Goal: Task Accomplishment & Management: Use online tool/utility

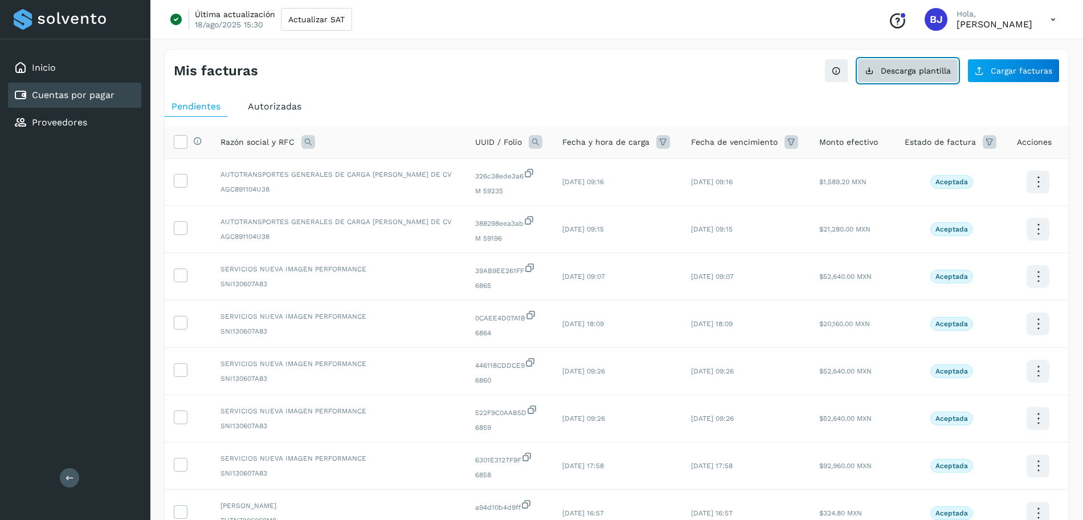
click at [916, 80] on button "Descarga plantilla" at bounding box center [908, 71] width 101 height 24
click at [984, 66] on icon at bounding box center [979, 70] width 9 height 9
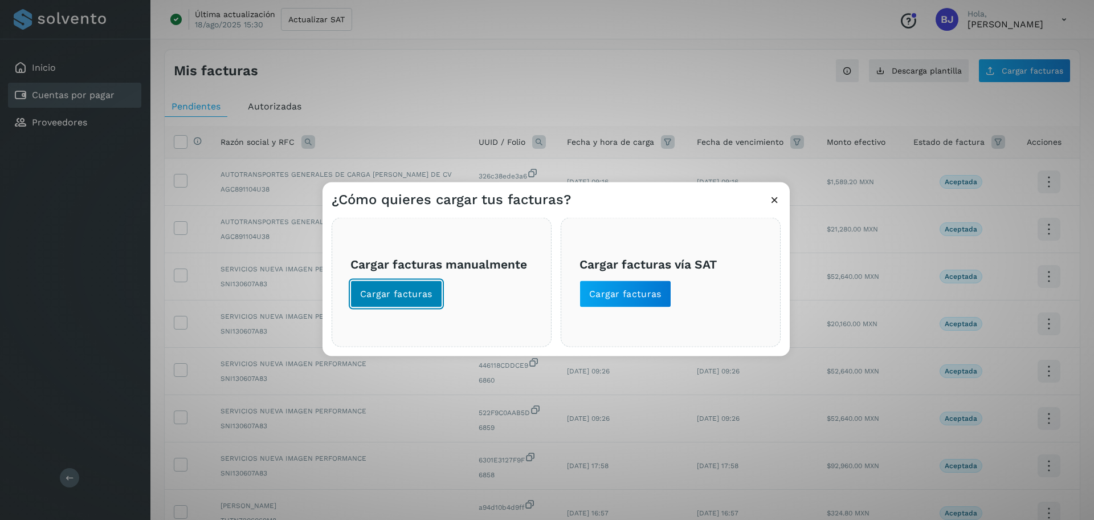
click at [398, 301] on button "Cargar facturas" at bounding box center [396, 293] width 92 height 27
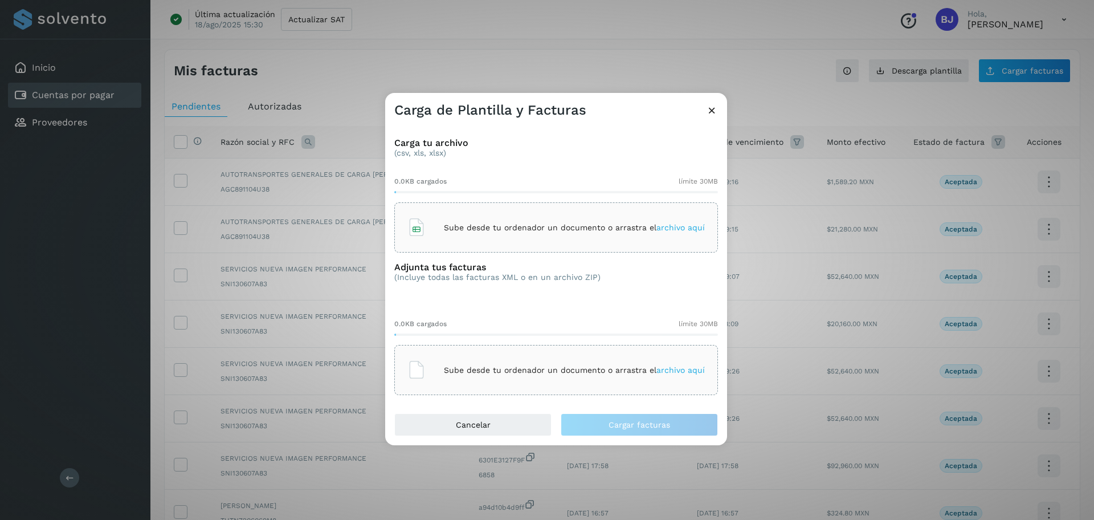
click at [523, 212] on div "Sube desde tu ordenador un documento o arrastra el archivo aquí" at bounding box center [555, 227] width 297 height 31
click at [475, 365] on p "Sube desde tu ordenador un documento o arrastra el archivo aquí" at bounding box center [574, 370] width 261 height 10
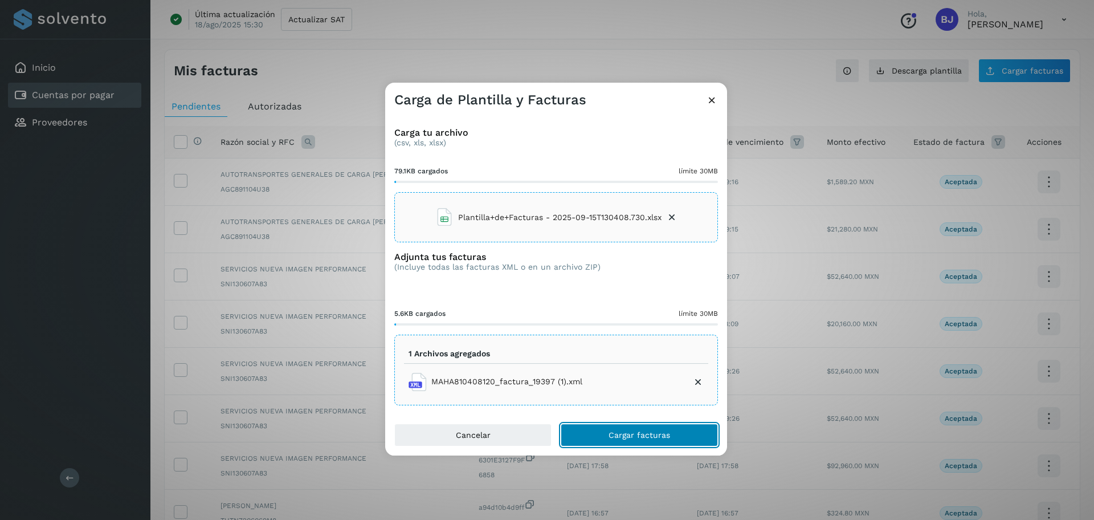
click at [629, 434] on span "Cargar facturas" at bounding box center [640, 435] width 62 height 8
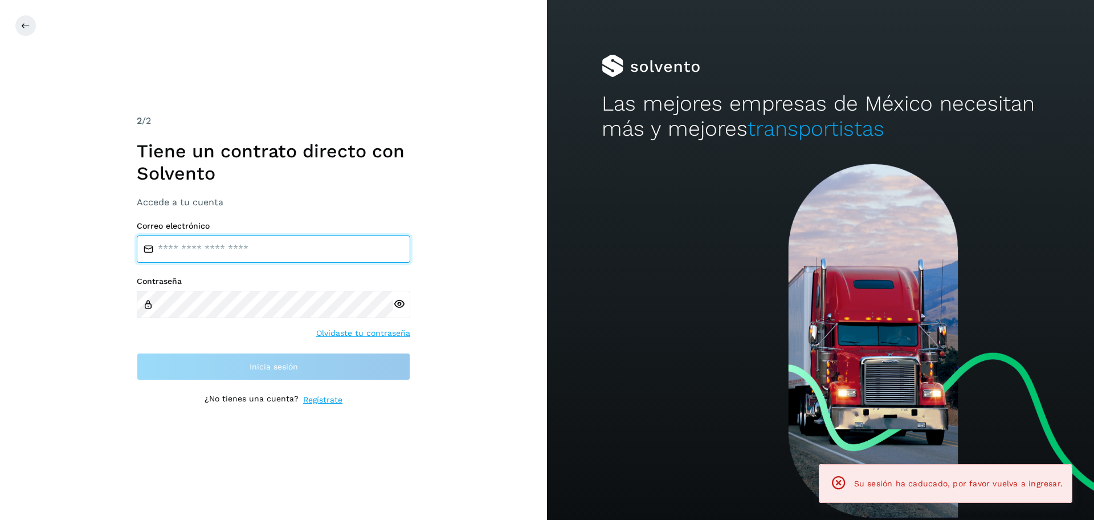
type input "**********"
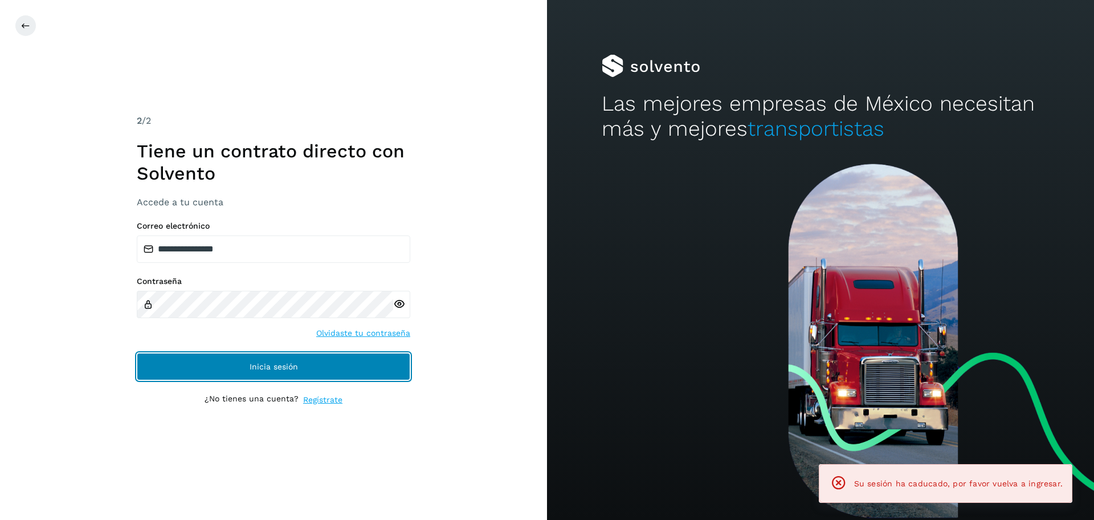
click at [375, 365] on button "Inicia sesión" at bounding box center [274, 366] width 274 height 27
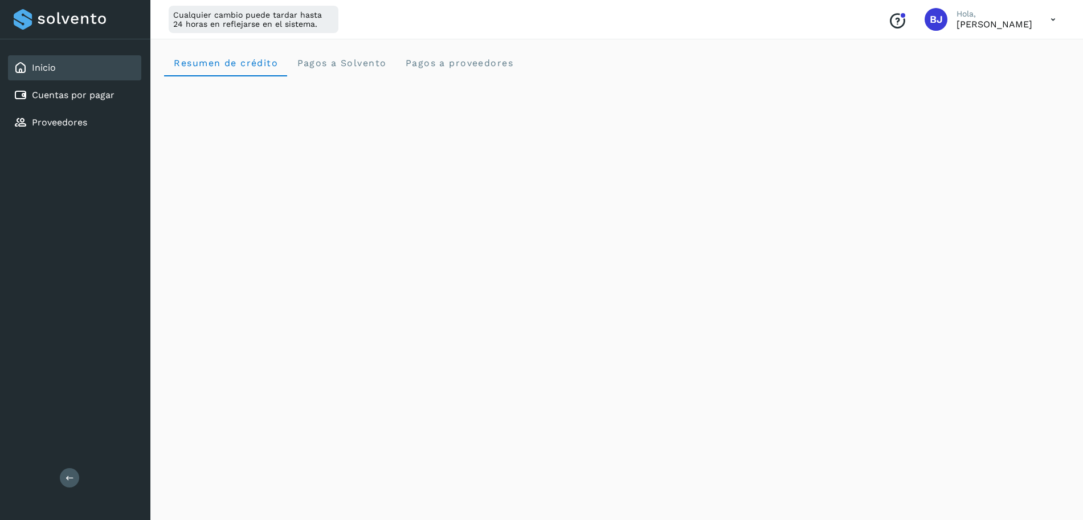
click at [95, 81] on div "Inicio Cuentas por pagar Proveedores" at bounding box center [75, 95] width 150 height 112
click at [95, 99] on link "Cuentas por pagar" at bounding box center [73, 94] width 83 height 11
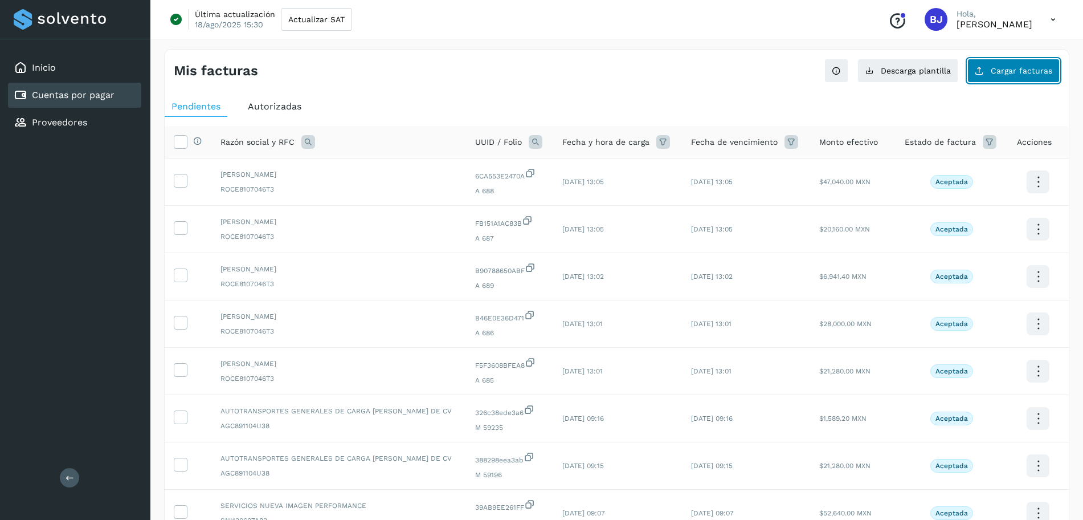
click at [1036, 81] on button "Cargar facturas" at bounding box center [1014, 71] width 92 height 24
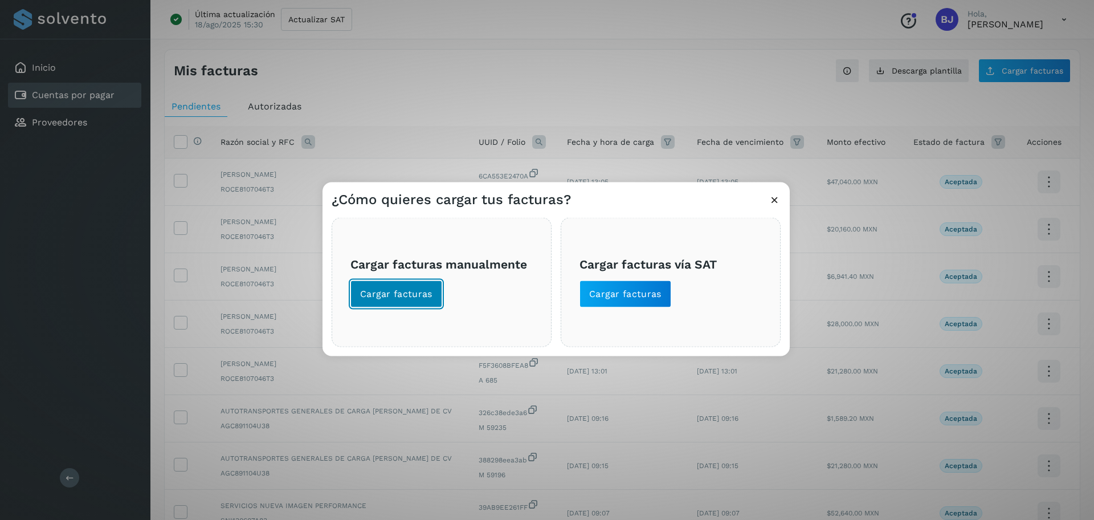
click at [392, 284] on button "Cargar facturas" at bounding box center [396, 293] width 92 height 27
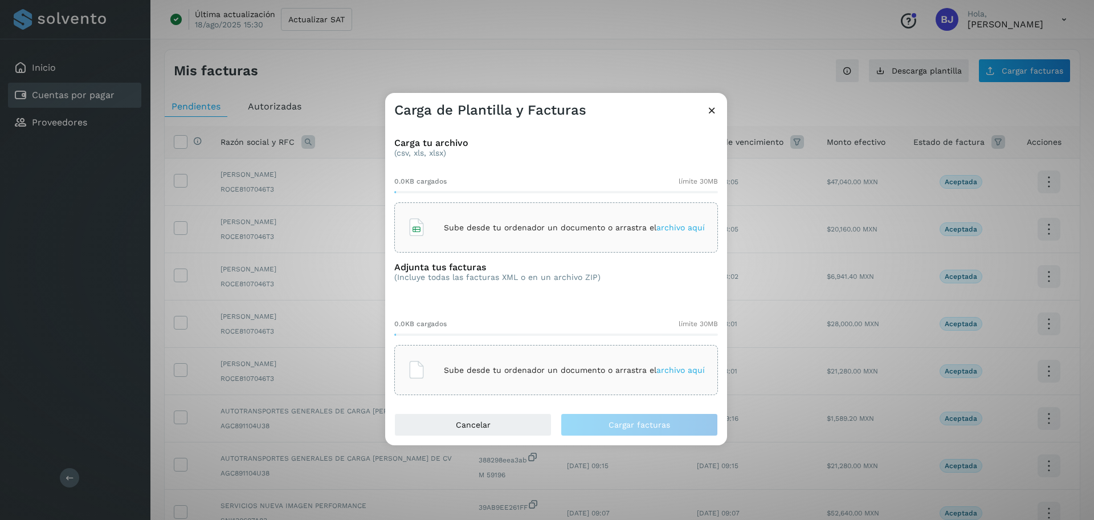
click at [481, 232] on p "Sube desde tu ordenador un documento o arrastra el archivo aquí" at bounding box center [574, 228] width 261 height 10
click at [520, 373] on p "Sube desde tu ordenador un documento o arrastra el archivo aquí" at bounding box center [574, 370] width 261 height 10
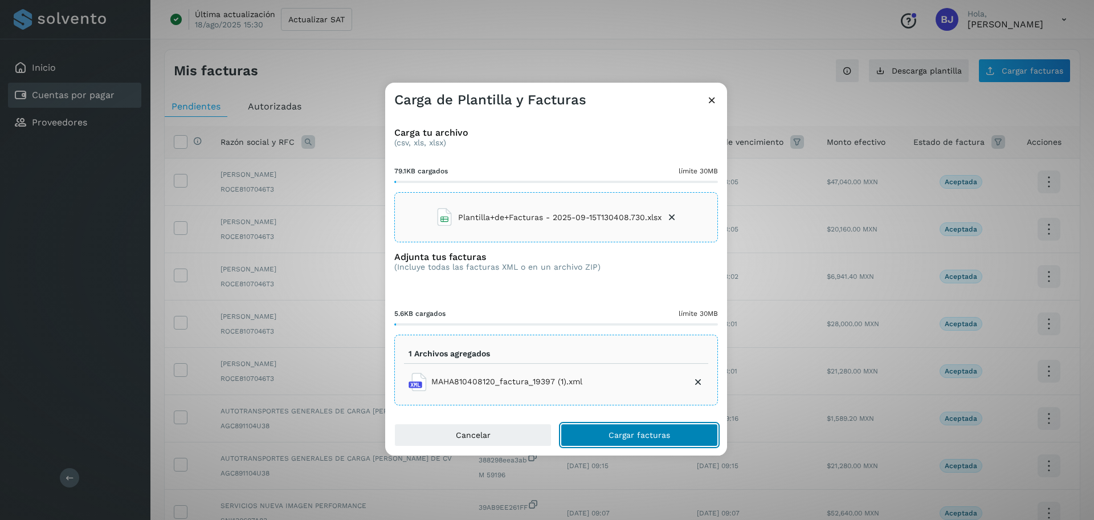
click at [618, 434] on span "Cargar facturas" at bounding box center [640, 435] width 62 height 8
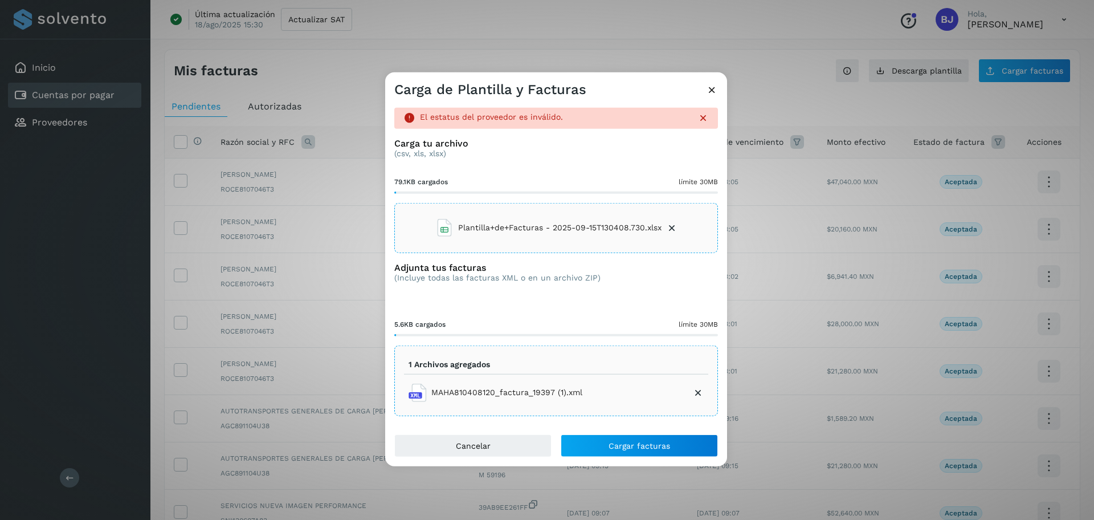
click at [667, 223] on icon at bounding box center [671, 227] width 11 height 11
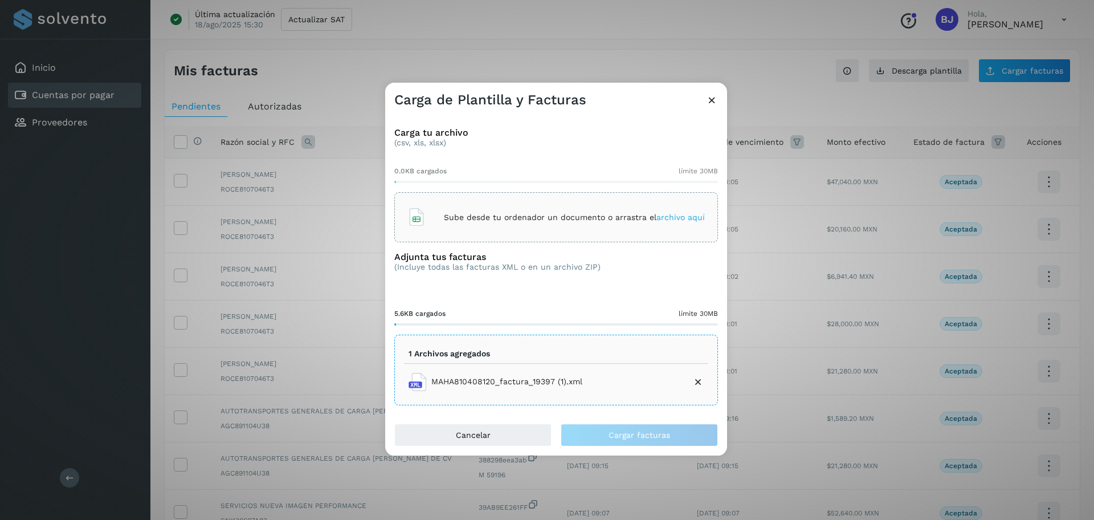
click at [667, 223] on div "Sube desde tu ordenador un documento o arrastra el archivo aquí" at bounding box center [555, 217] width 297 height 31
click at [498, 203] on div "Sube desde tu ordenador un documento o arrastra el archivo aquí" at bounding box center [555, 217] width 297 height 31
click at [496, 365] on ul "1 Archivos agregados MAHA810408120_factura_19397 (1).xml" at bounding box center [556, 369] width 304 height 51
click at [635, 442] on button "Cargar facturas" at bounding box center [639, 434] width 157 height 23
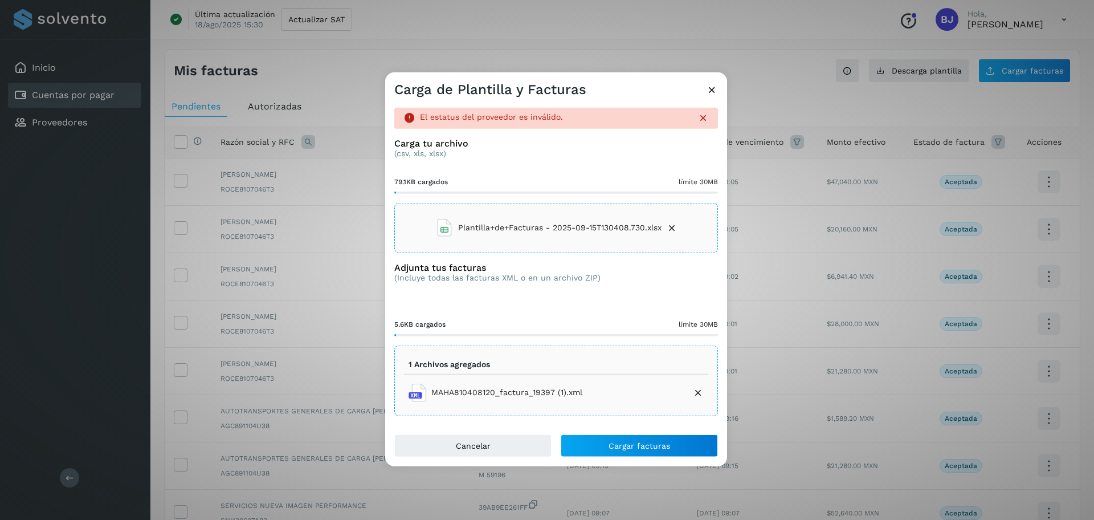
click at [669, 229] on icon at bounding box center [671, 227] width 11 height 11
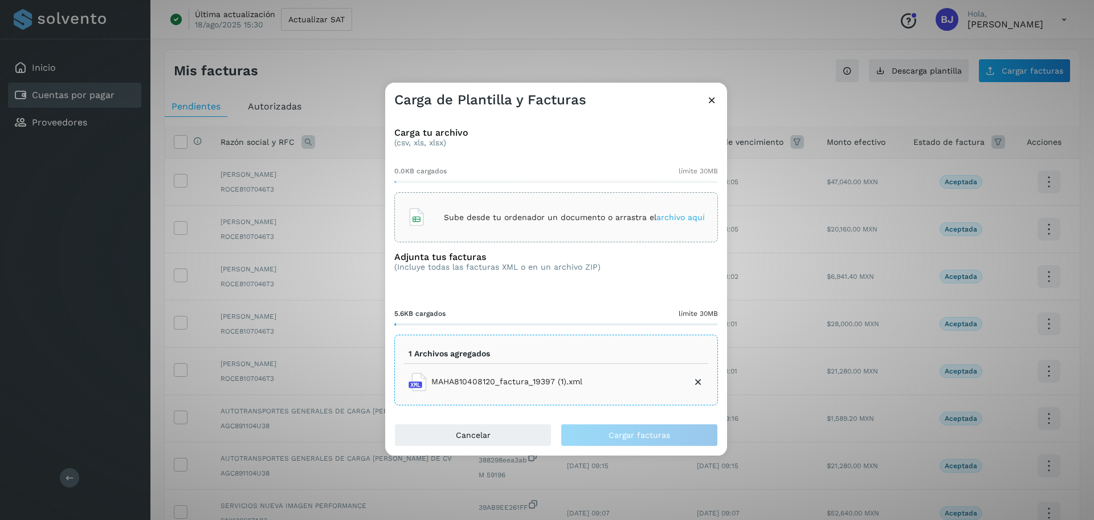
click at [500, 224] on div "Sube desde tu ordenador un documento o arrastra el archivo aquí" at bounding box center [555, 217] width 297 height 31
click at [689, 378] on li "MAHA810408120_factura_19397 (1).xml" at bounding box center [556, 381] width 304 height 27
click at [663, 436] on span "Cargar facturas" at bounding box center [640, 435] width 62 height 8
